Goal: Book appointment/travel/reservation

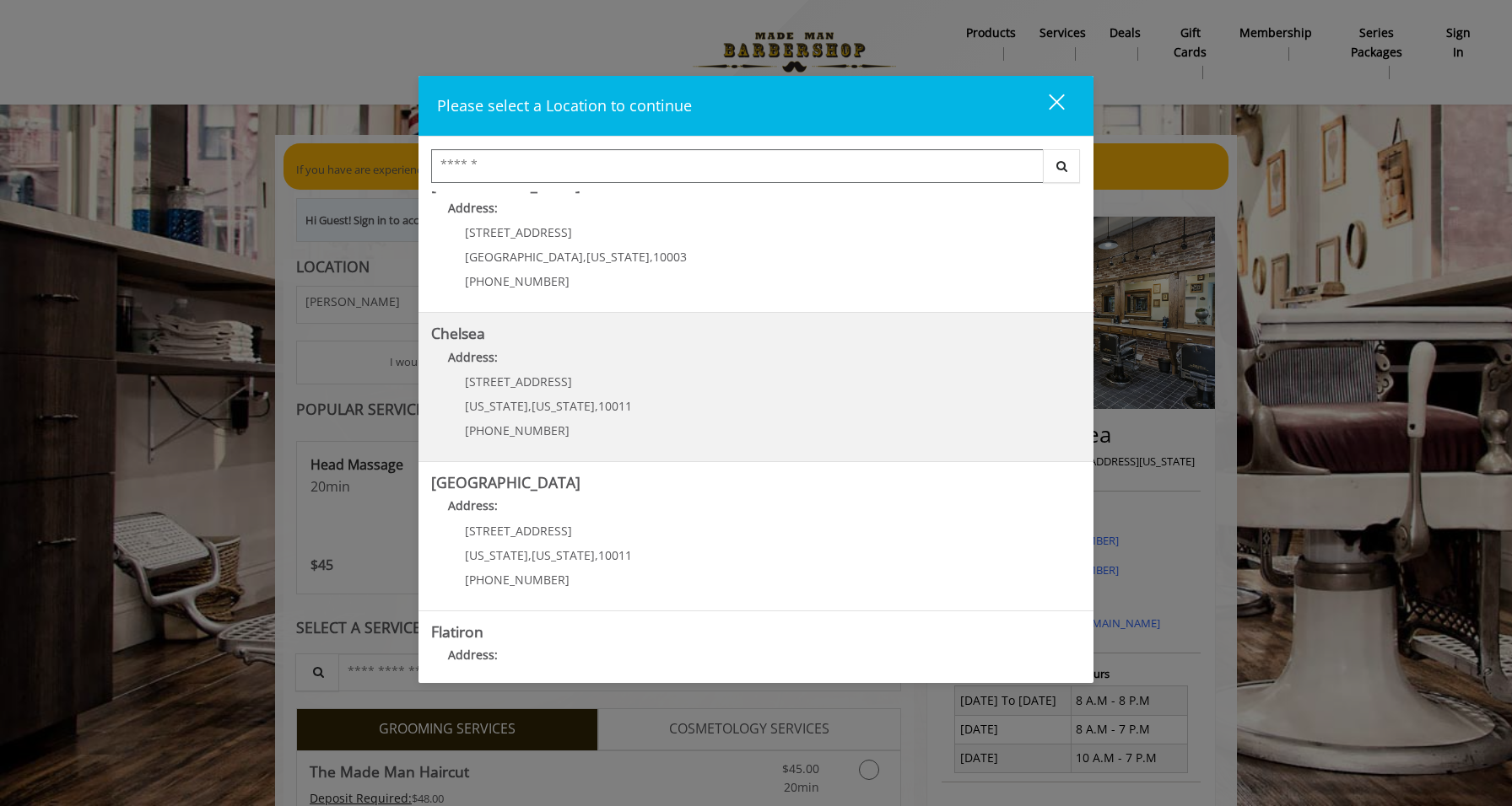
scroll to position [32, 0]
click at [822, 371] on link "Chelsea Address: [STREET_ADDRESS][US_STATE][US_STATE] (917) 639-3902" at bounding box center [756, 381] width 650 height 123
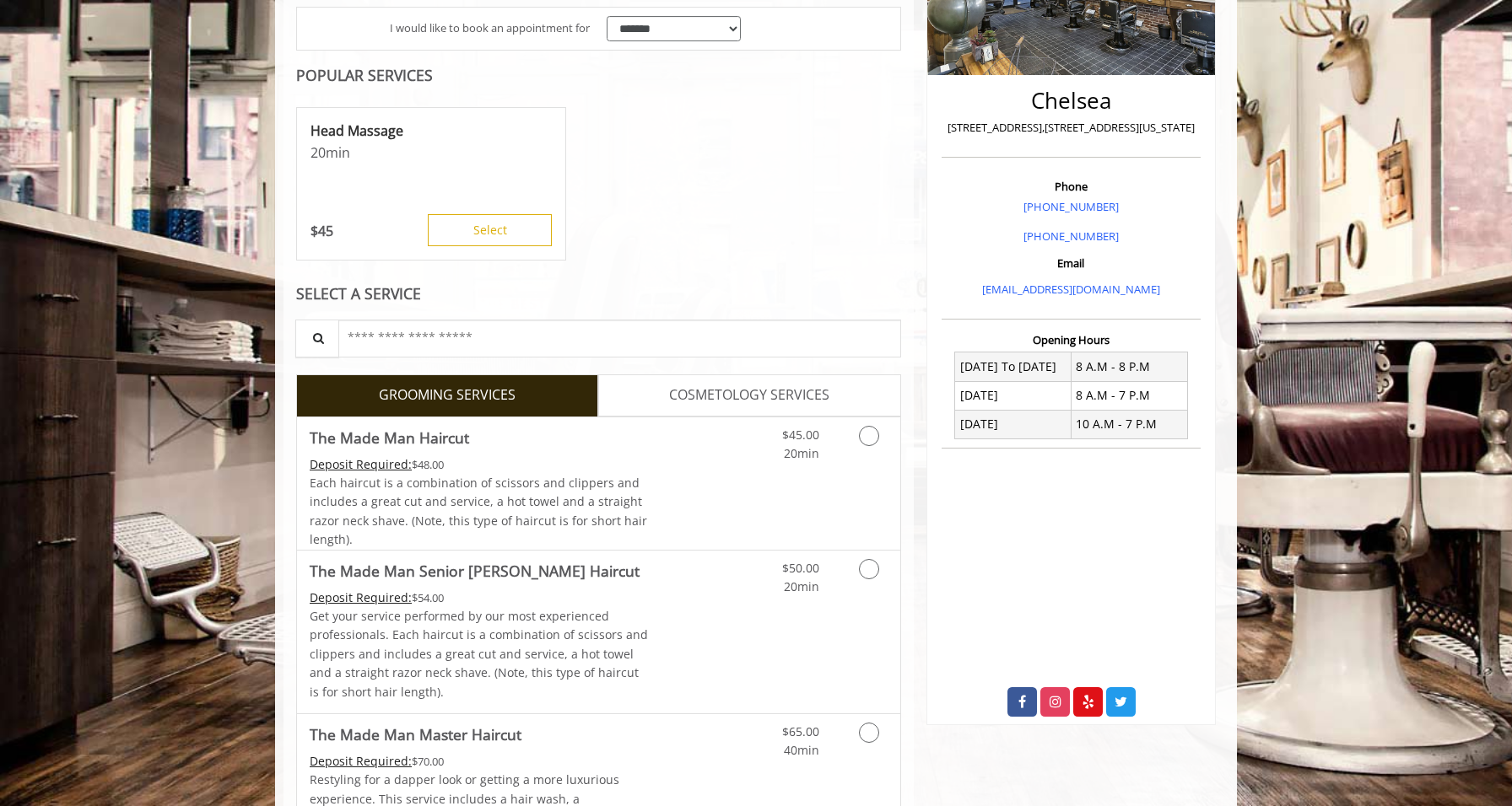
scroll to position [301, 0]
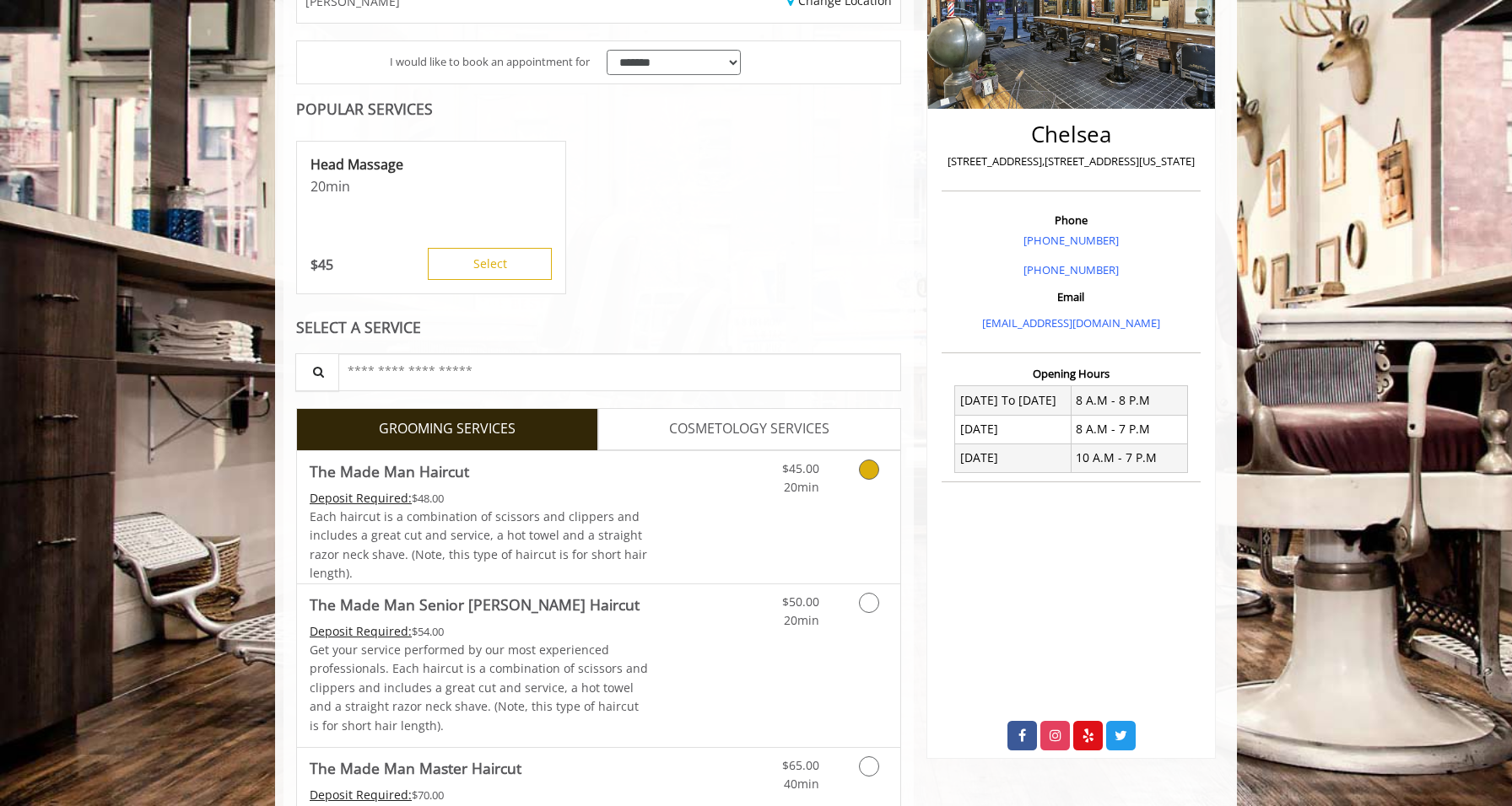
click at [872, 469] on icon "Grooming services" at bounding box center [869, 470] width 21 height 21
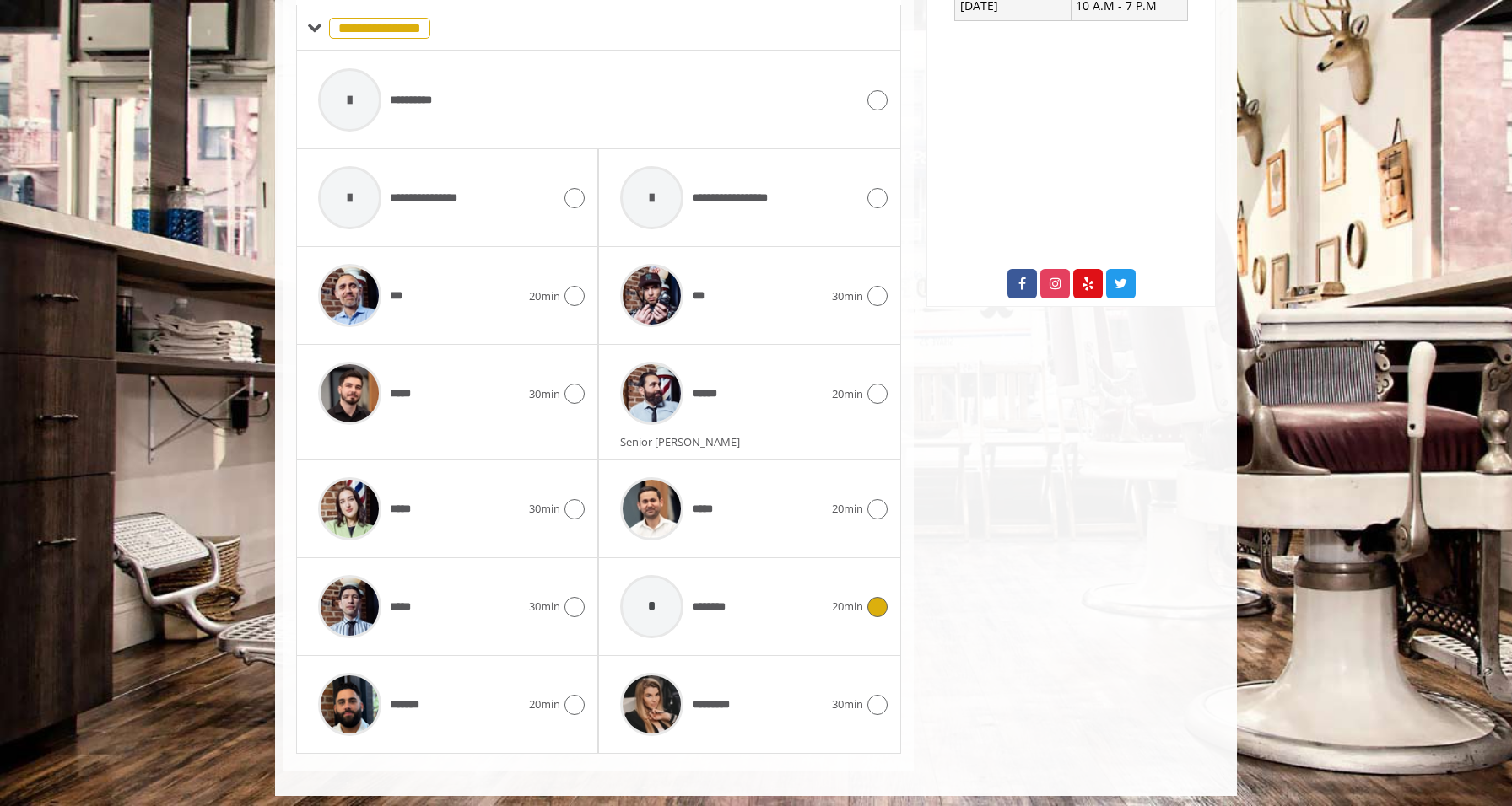
scroll to position [752, 0]
click at [872, 96] on icon at bounding box center [878, 102] width 21 height 21
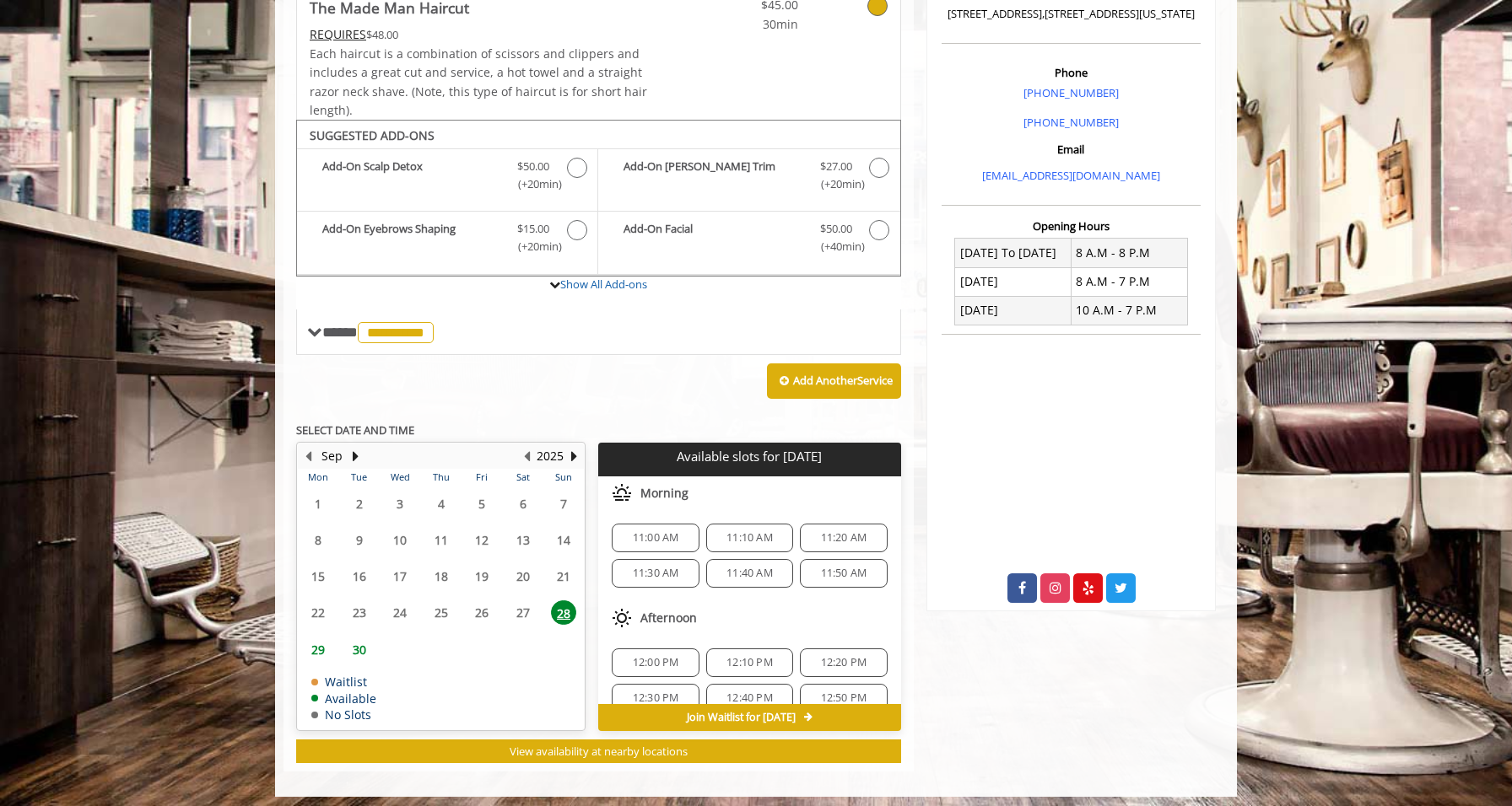
scroll to position [447, 0]
click at [821, 567] on span "11:50 AM" at bounding box center [844, 574] width 47 height 14
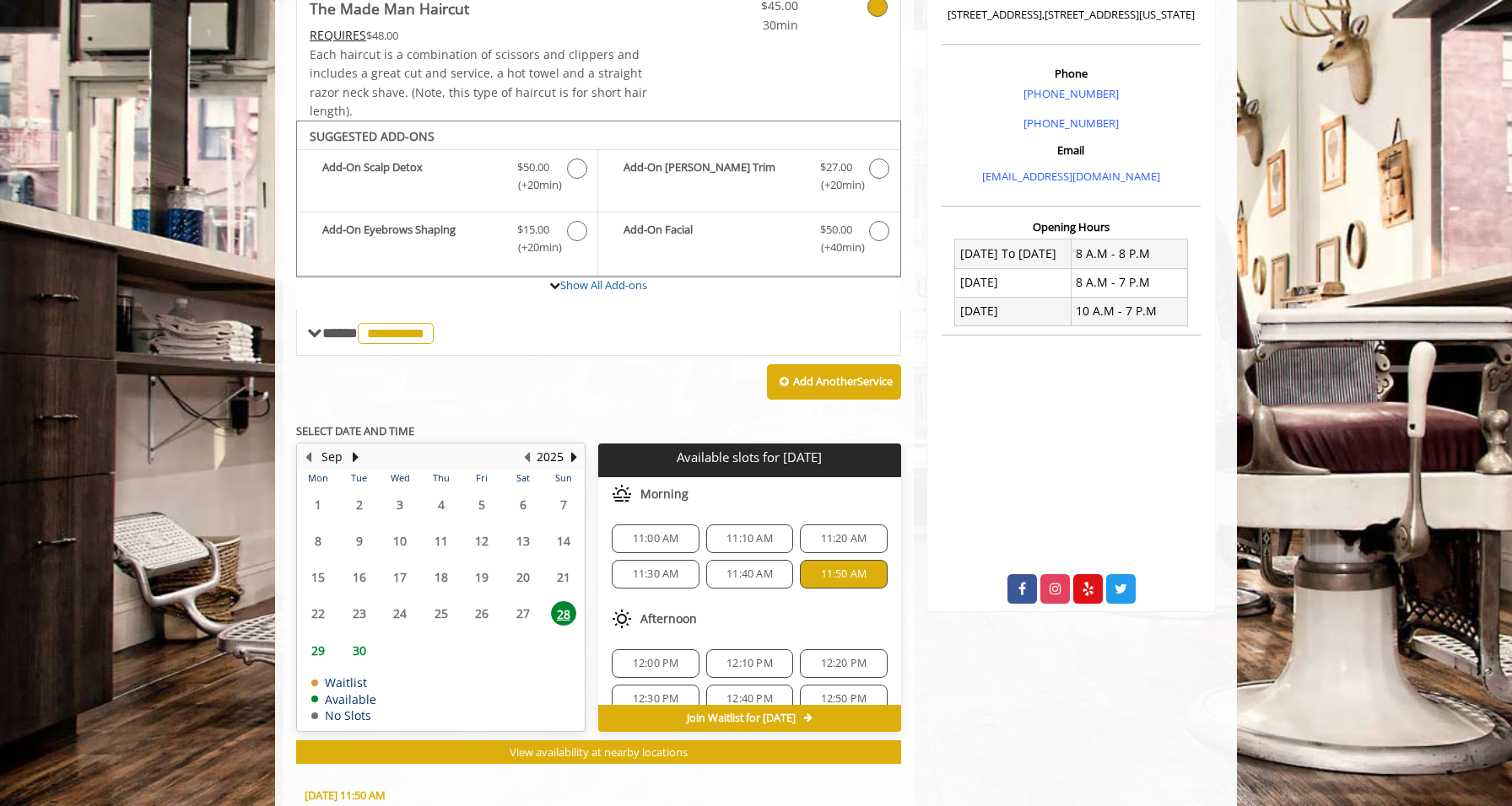
scroll to position [747, 0]
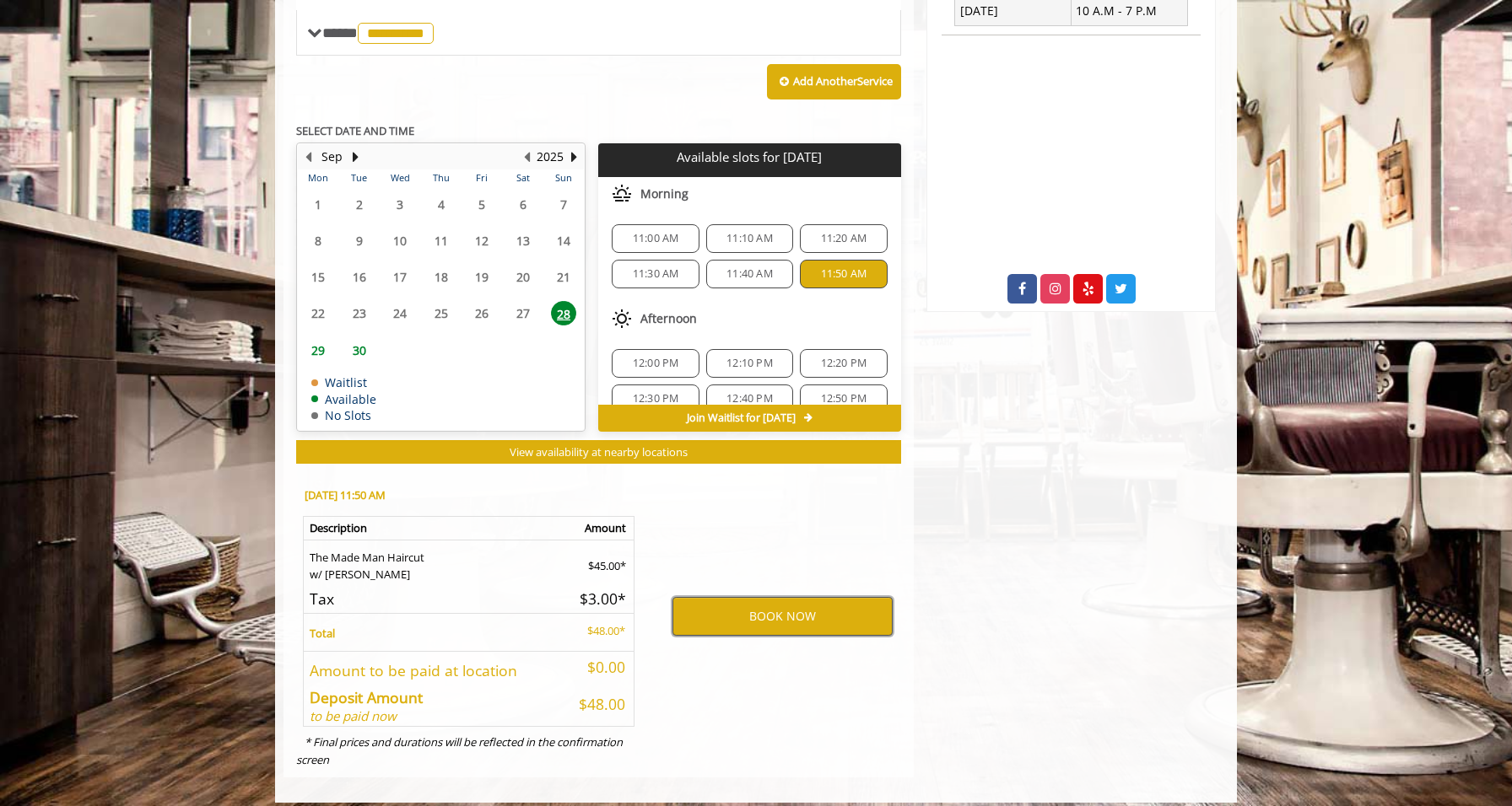
click at [871, 608] on button "BOOK NOW" at bounding box center [783, 616] width 221 height 39
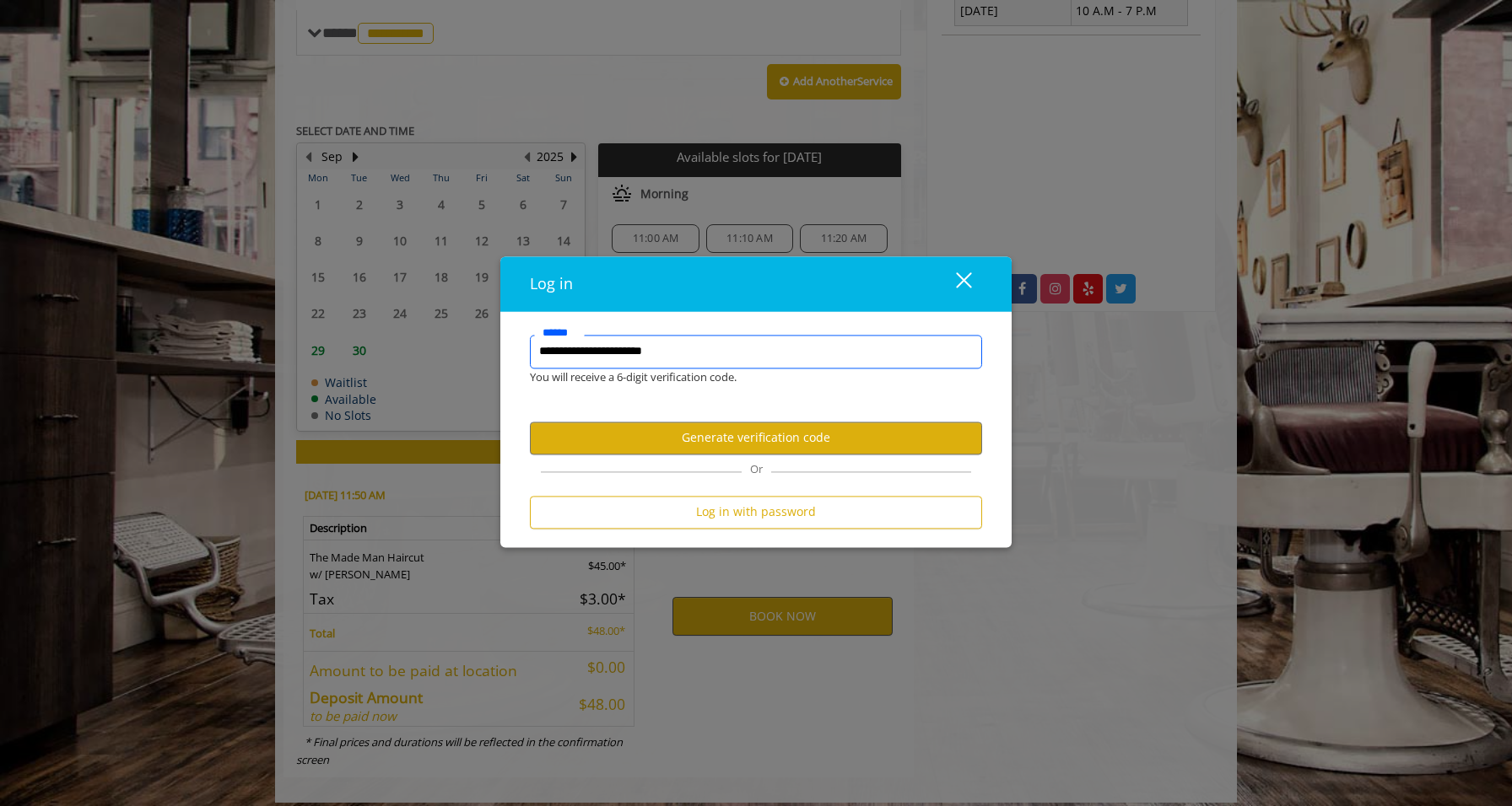
type input "**********"
click at [752, 435] on button "Generate verification code" at bounding box center [756, 438] width 452 height 33
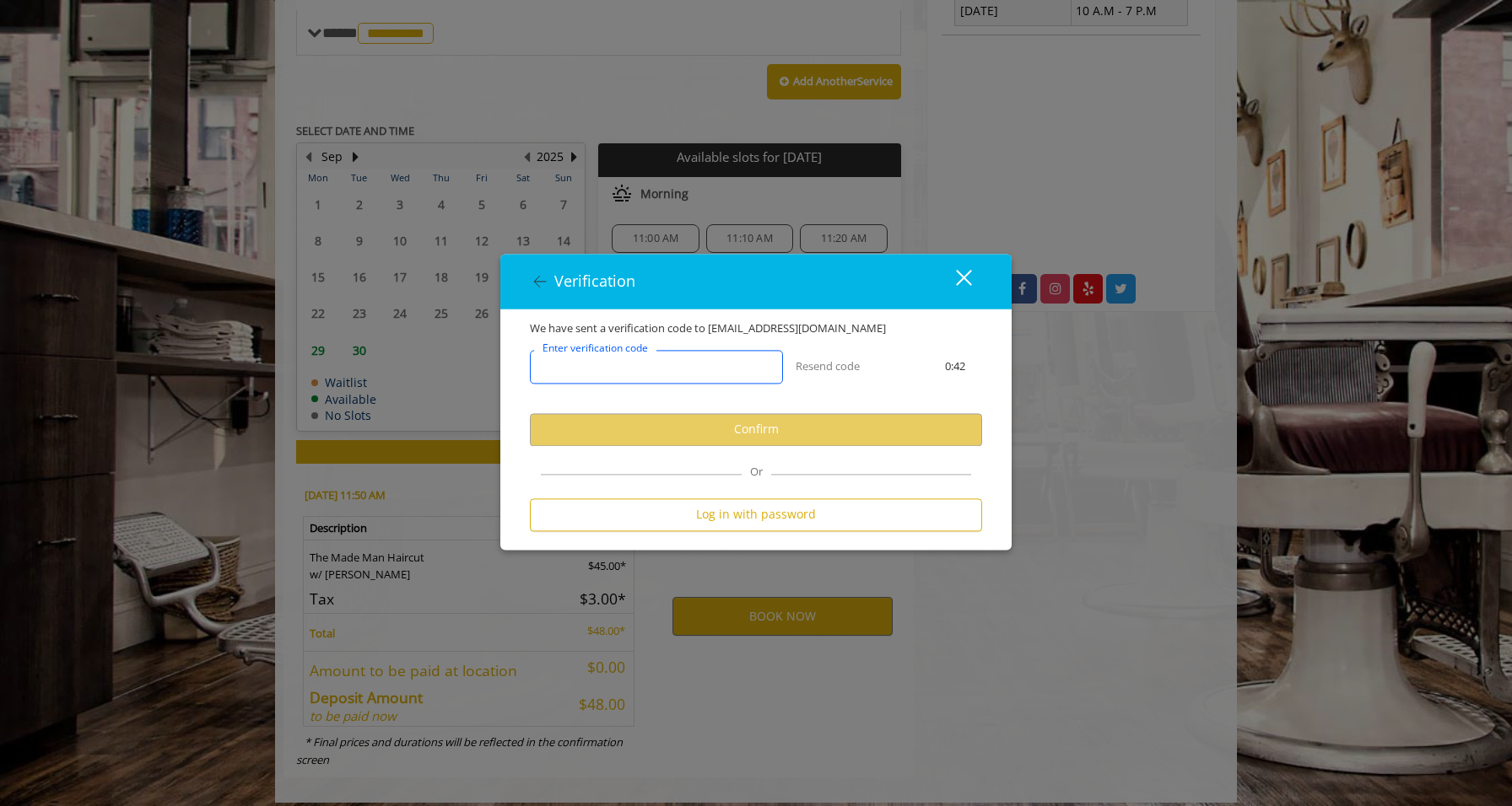
click at [693, 367] on input "Enter verification code" at bounding box center [656, 366] width 253 height 34
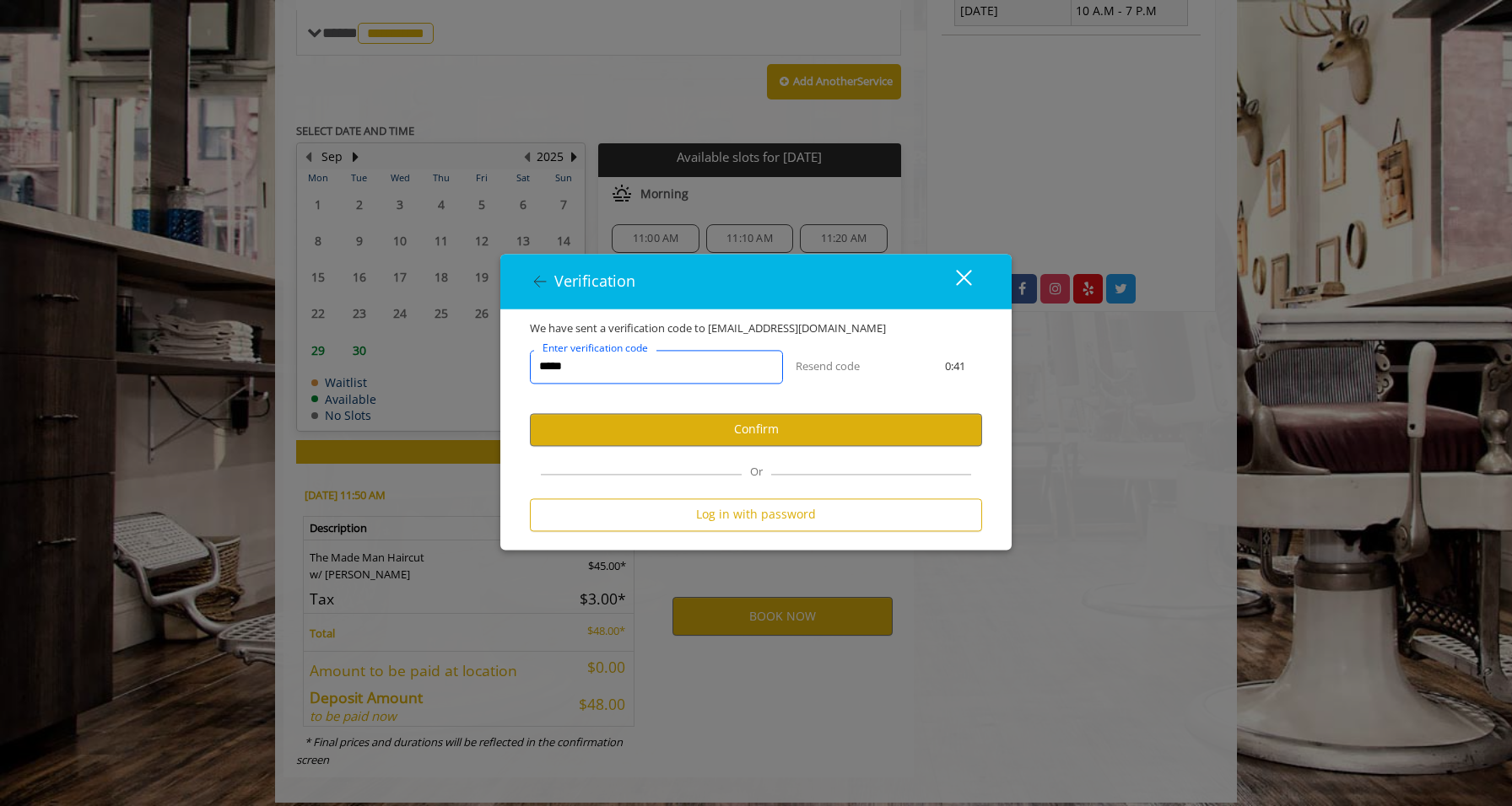
type input "******"
click at [768, 434] on button "Confirm" at bounding box center [756, 430] width 452 height 33
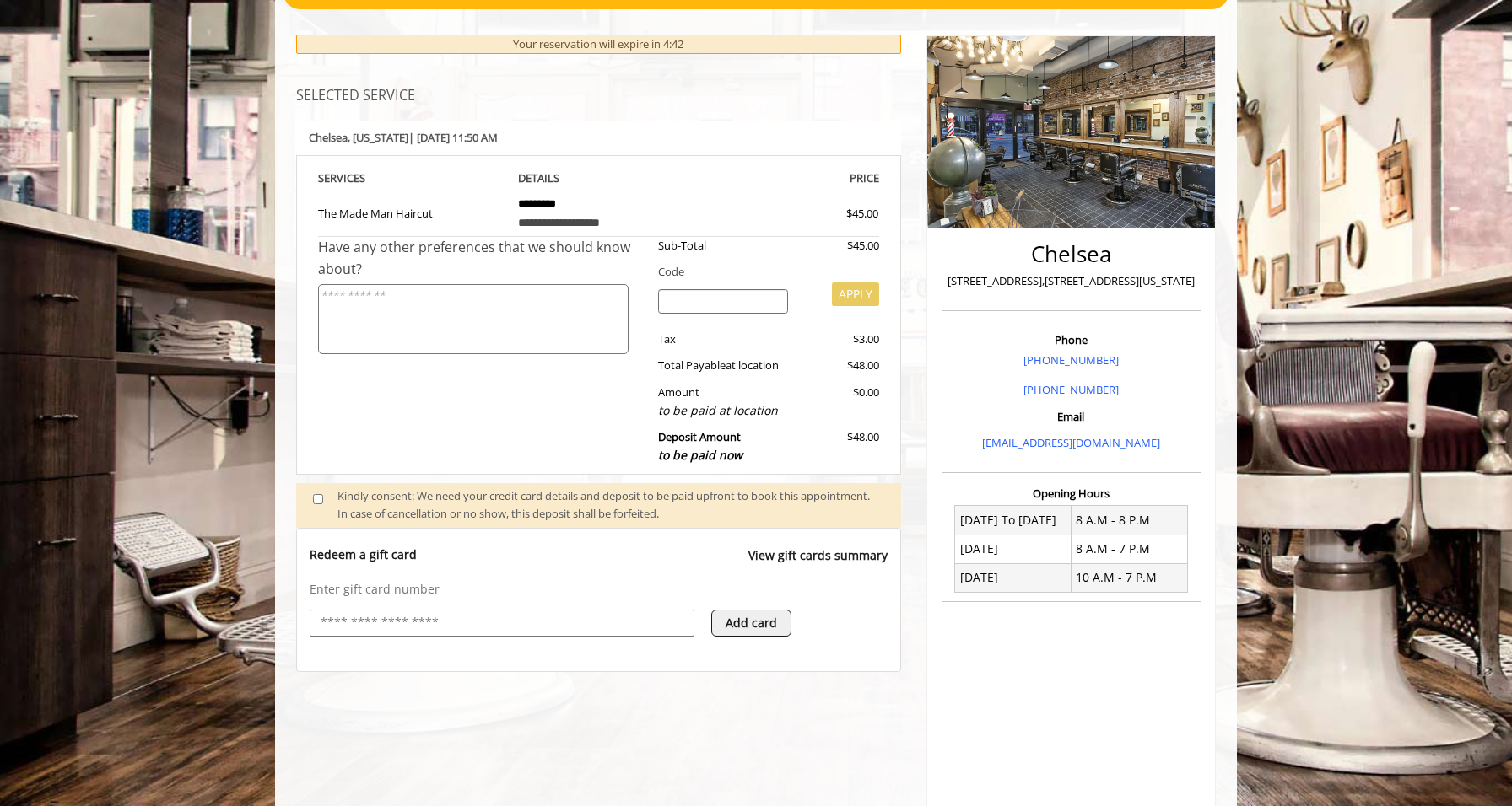
scroll to position [186, 0]
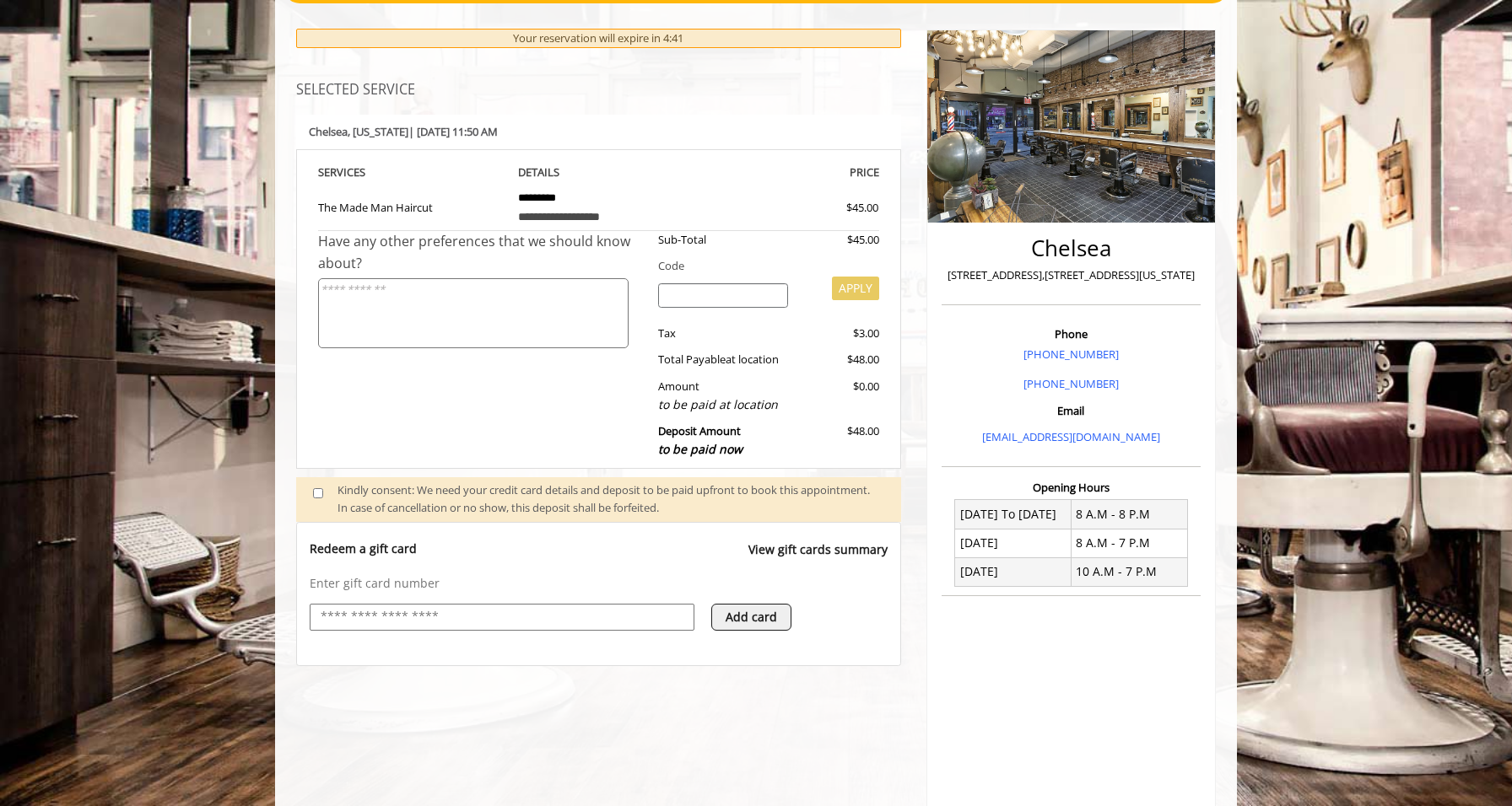
click at [426, 607] on input "text" at bounding box center [501, 617] width 366 height 21
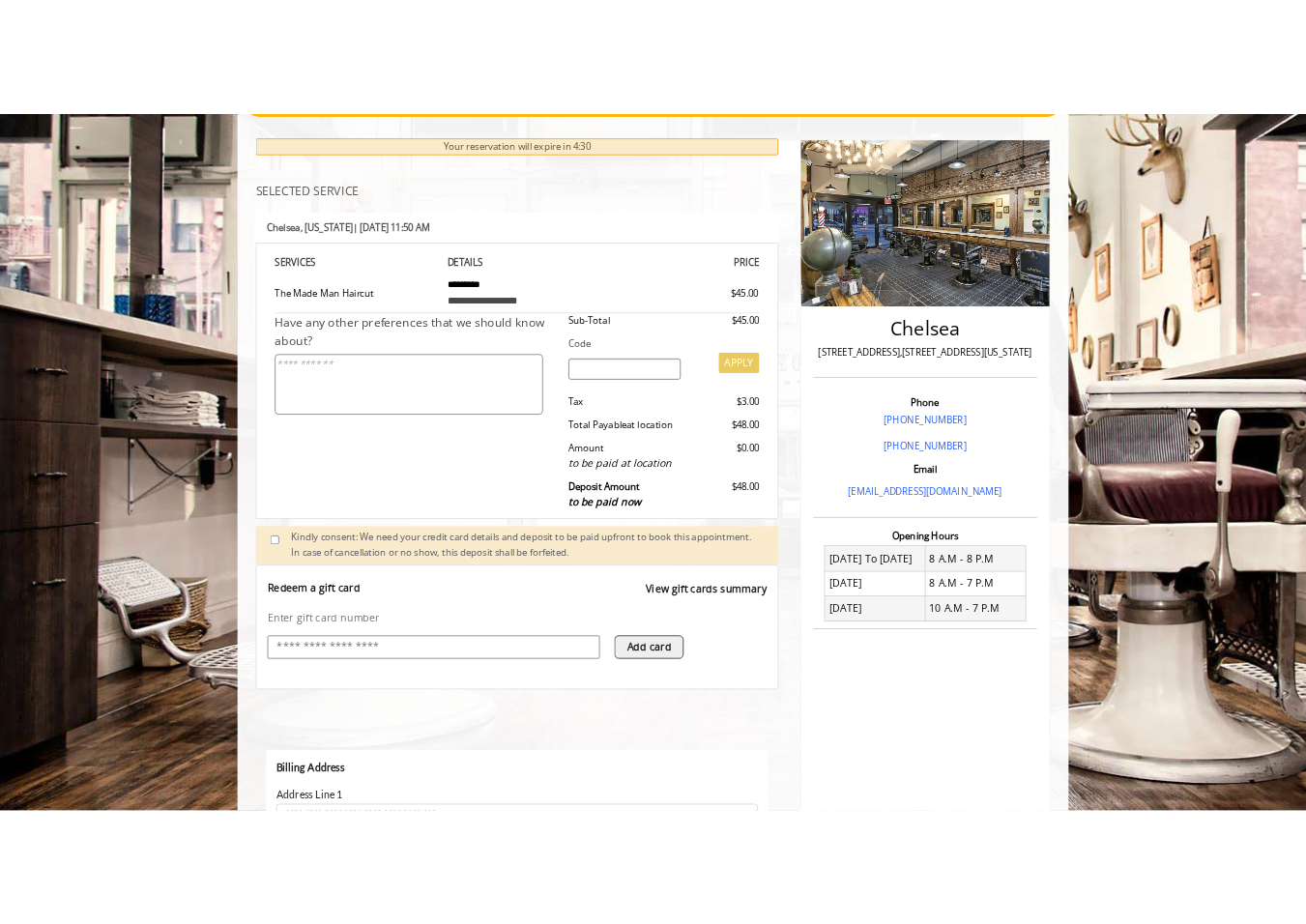
scroll to position [0, 0]
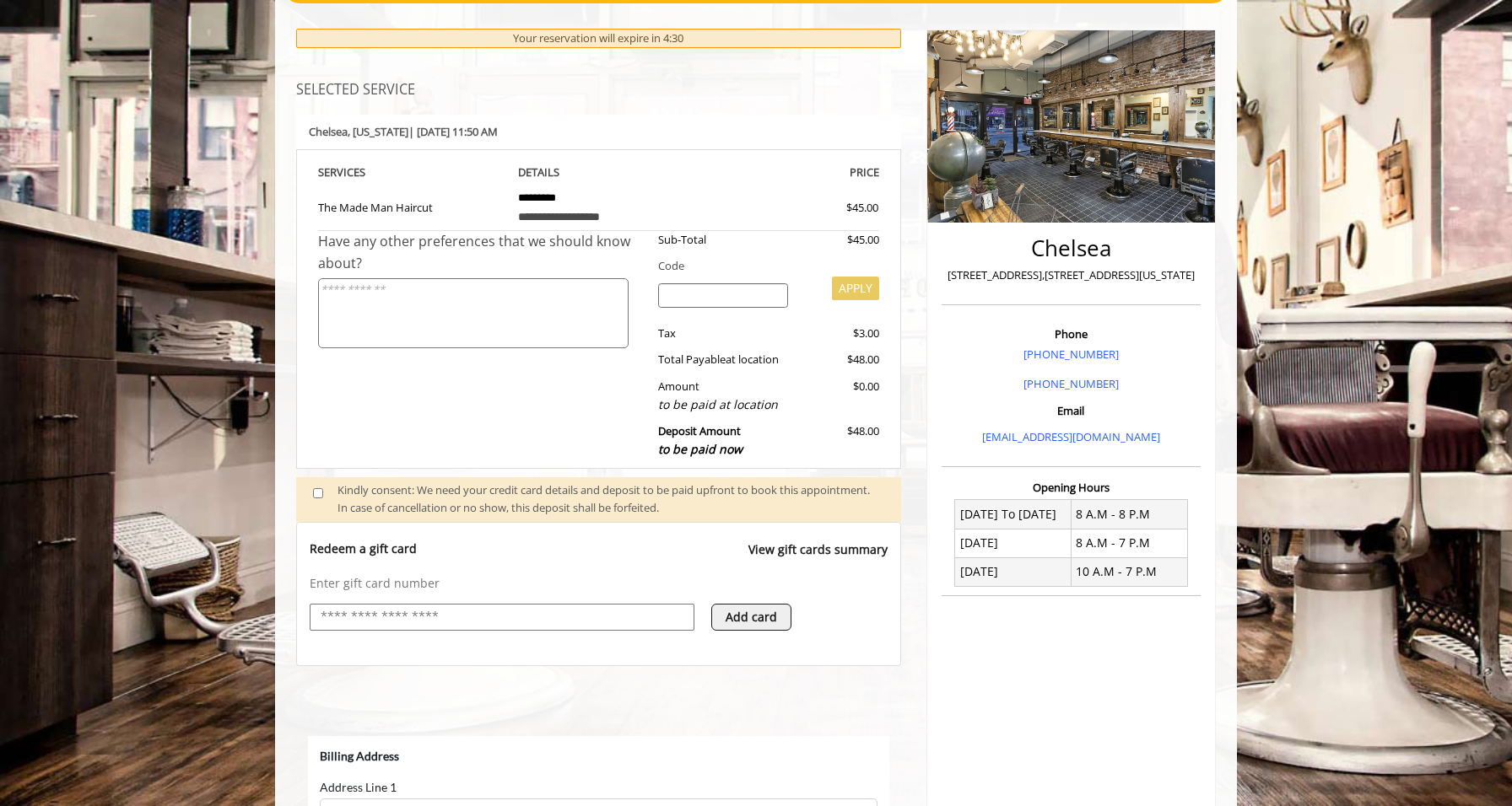
select select "***"
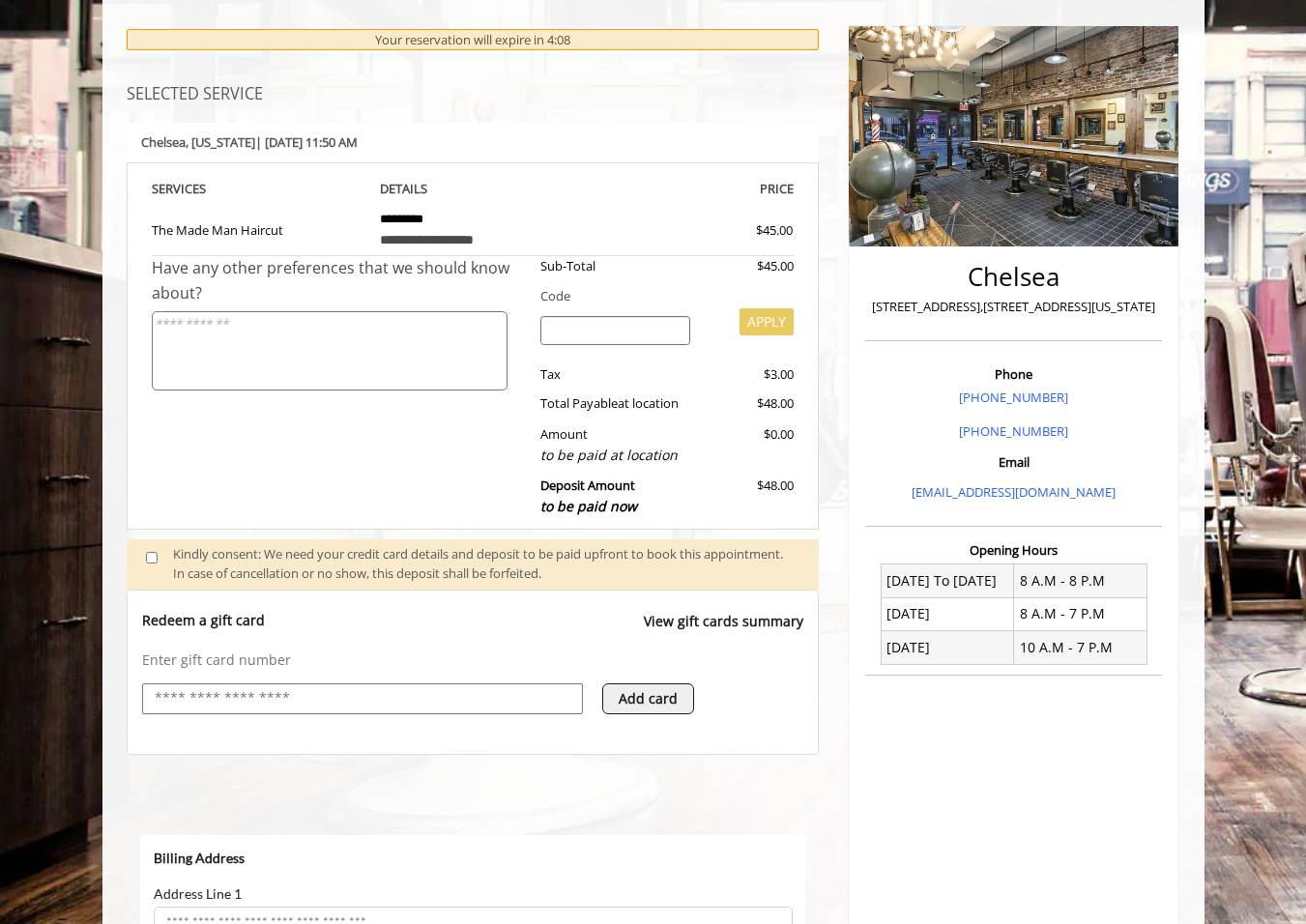
click at [213, 687] on input "text" at bounding box center [362, 699] width 420 height 24
type input "**********"
click at [658, 692] on button "Add card" at bounding box center [648, 698] width 92 height 31
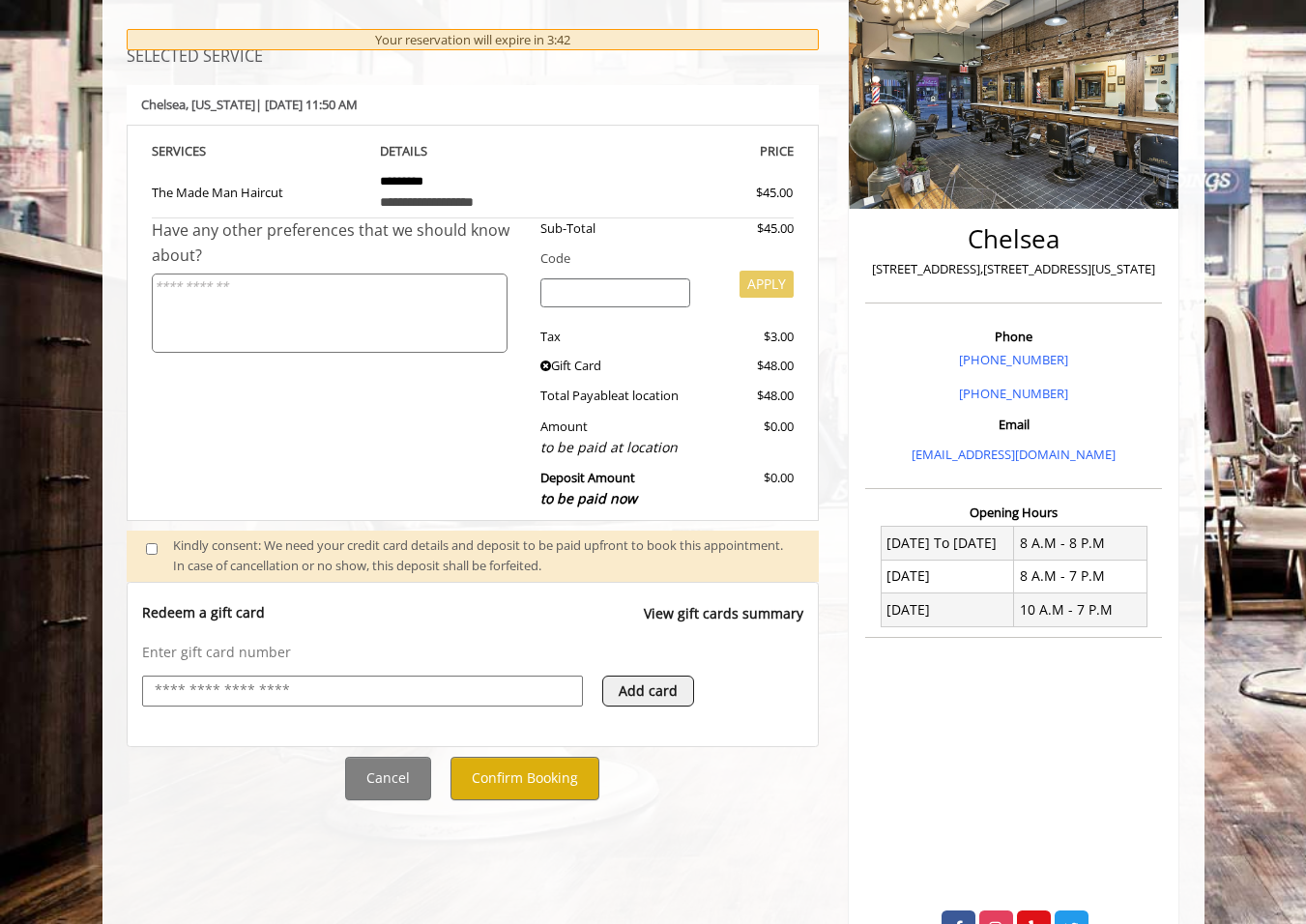
scroll to position [258, 0]
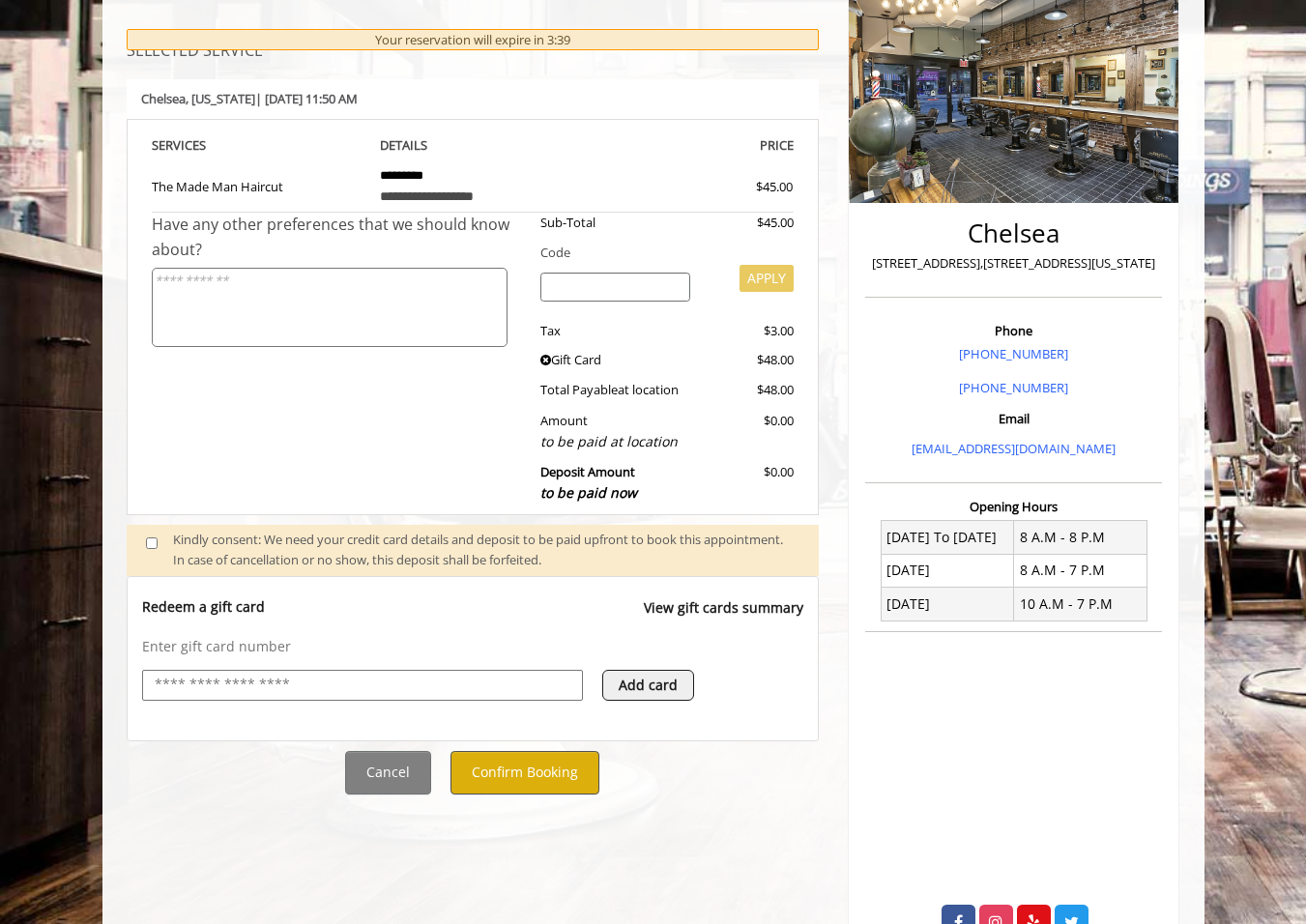
click at [581, 776] on button "Confirm Booking" at bounding box center [524, 773] width 149 height 43
